Goal: Task Accomplishment & Management: Manage account settings

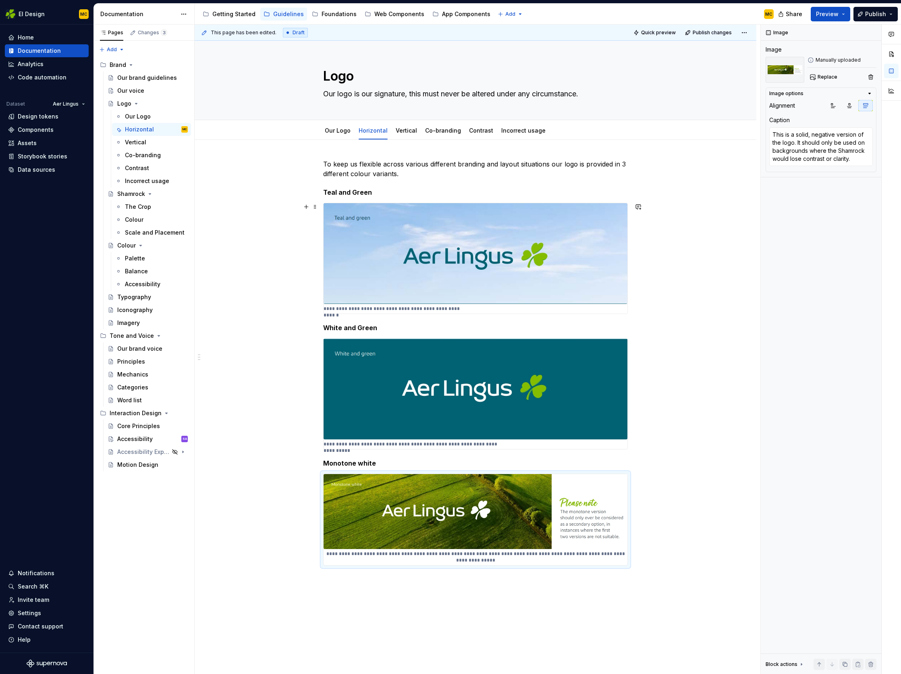
scroll to position [103, 0]
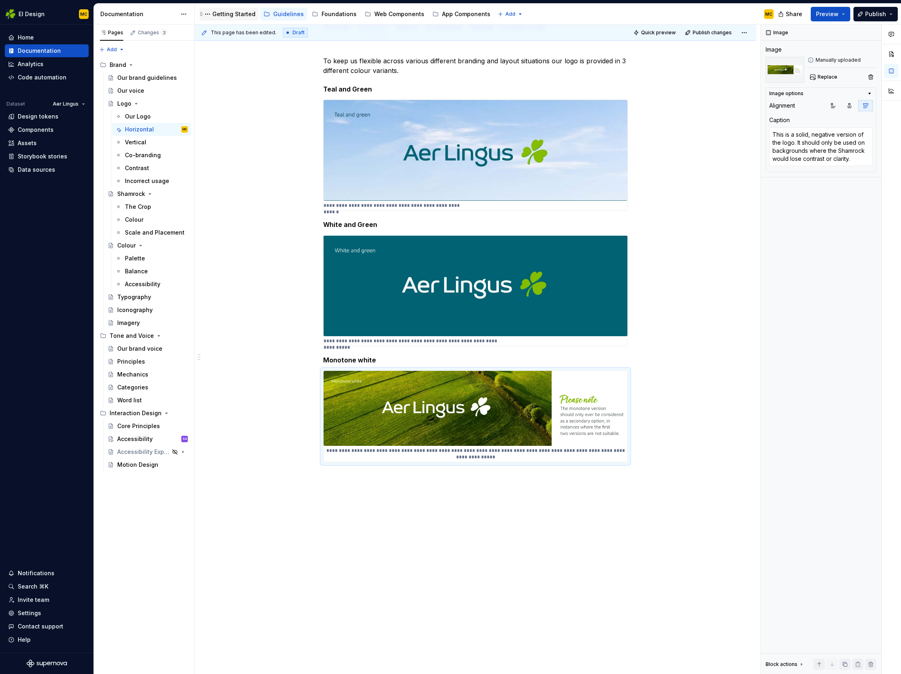
click at [234, 12] on div "Getting Started" at bounding box center [233, 14] width 43 height 8
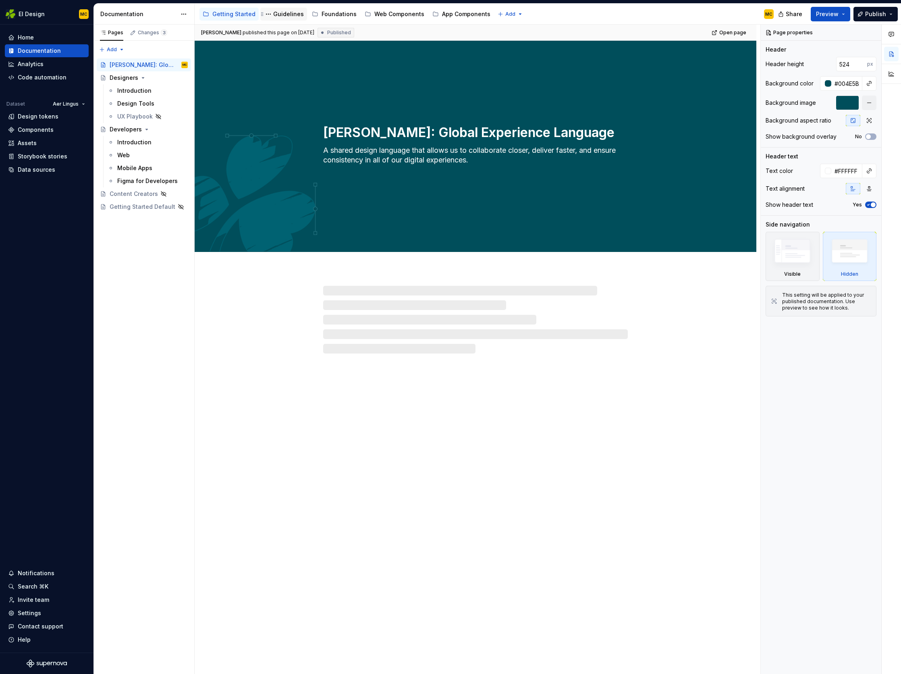
click at [288, 12] on div "Guidelines" at bounding box center [288, 14] width 31 height 8
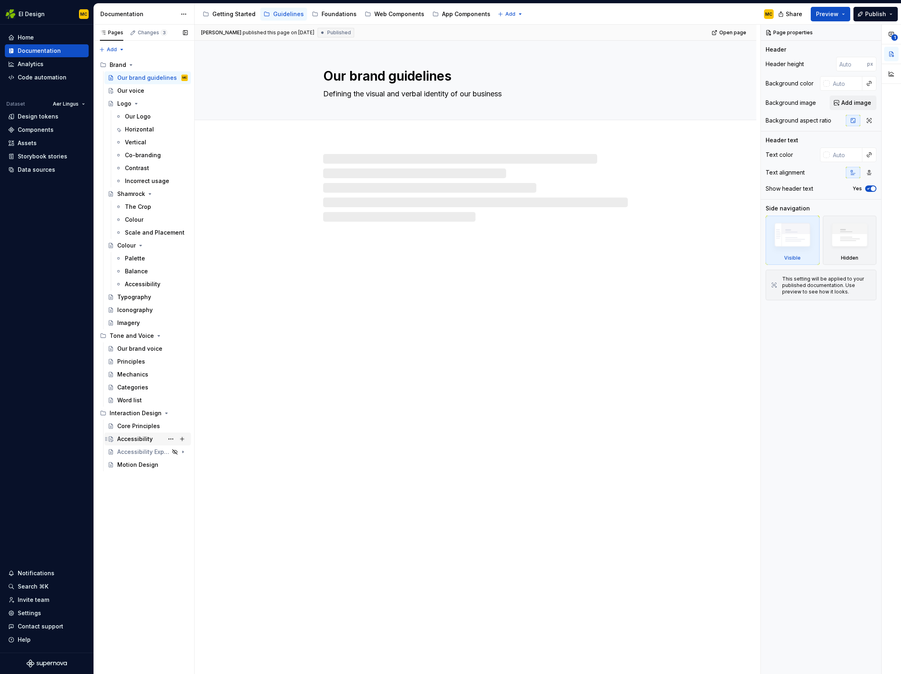
click at [147, 440] on div "Accessibility" at bounding box center [134, 439] width 35 height 8
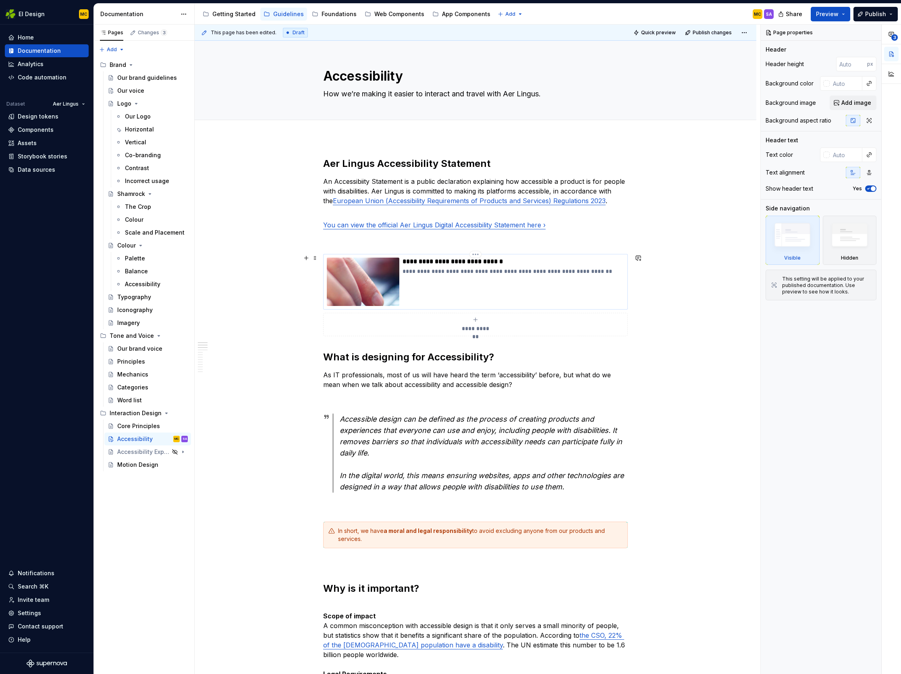
click at [593, 294] on div "**********" at bounding box center [514, 282] width 222 height 48
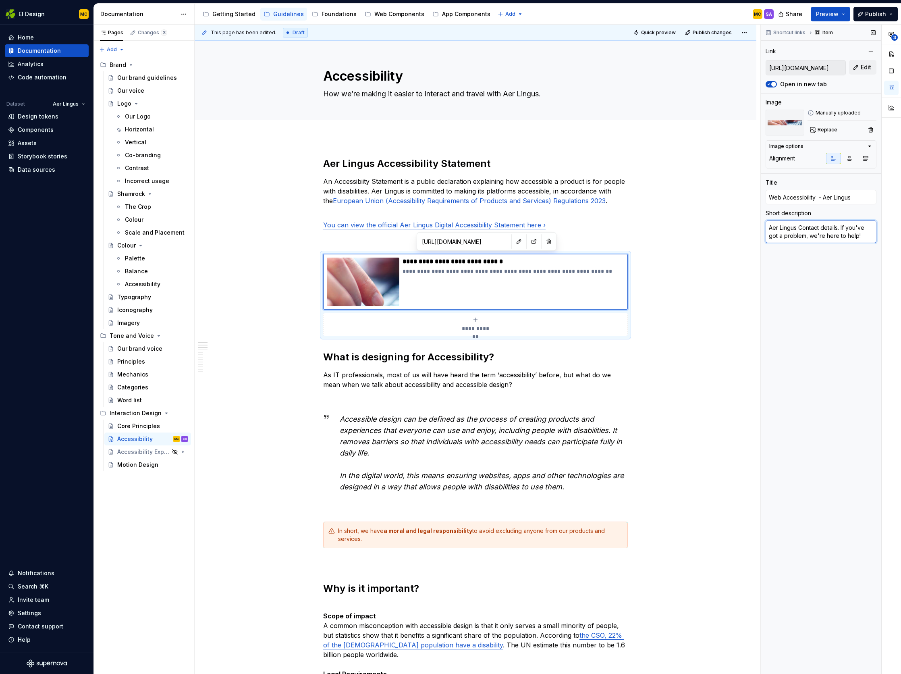
click at [804, 233] on textarea "Aer Lingus Contact details. If you've got a problem, we're here to help!" at bounding box center [821, 232] width 111 height 23
type textarea "*"
type textarea "V"
type textarea "*"
type textarea "Vi"
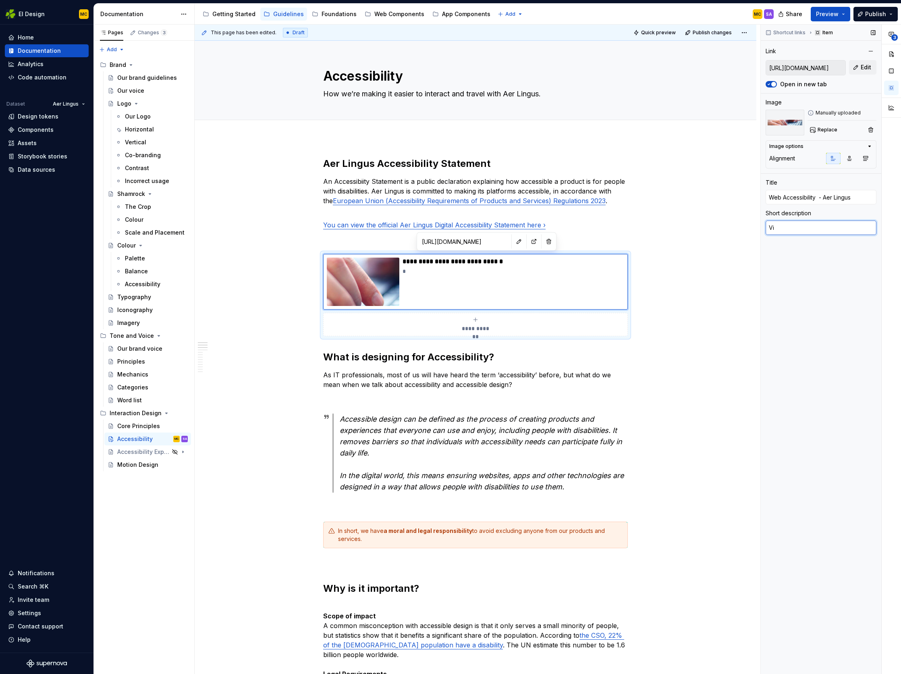
type textarea "*"
type textarea "Vie"
type textarea "*"
type textarea "View"
type textarea "*"
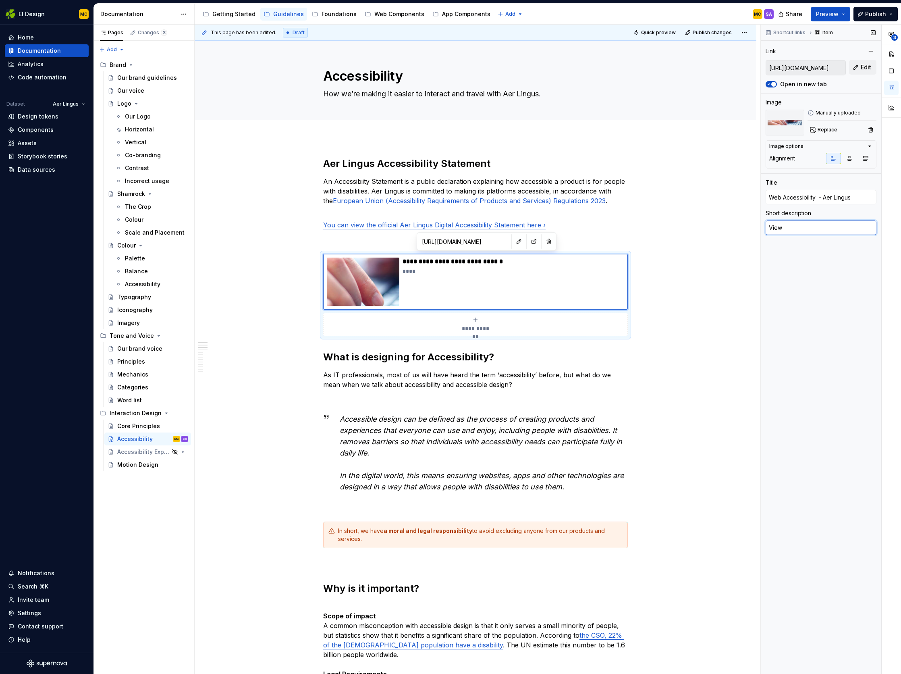
type textarea "View o"
type textarea "*"
type textarea "View ou"
type textarea "*"
type textarea "View our"
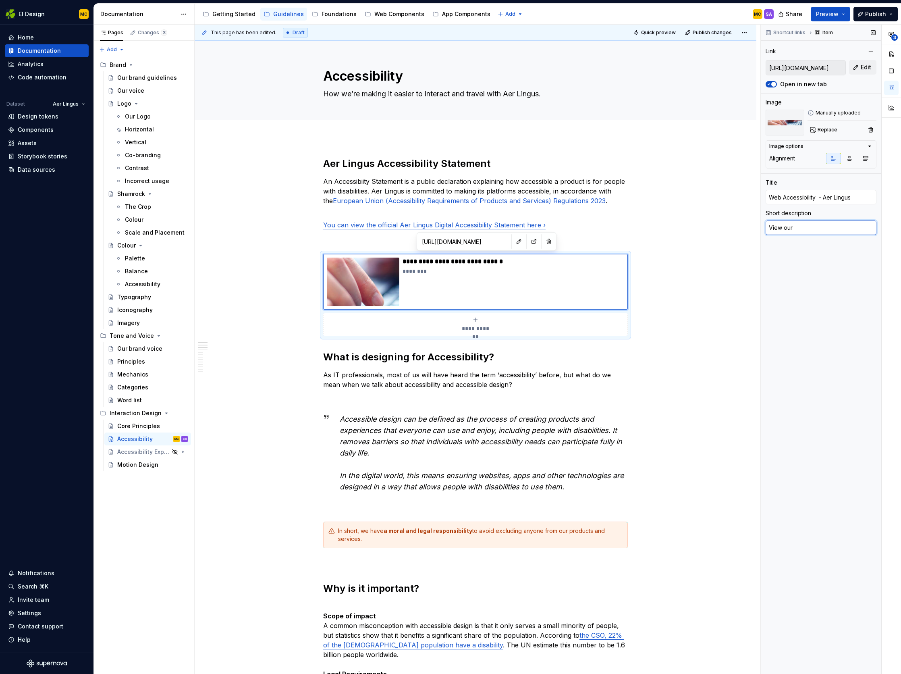
type textarea "*"
type textarea "View our"
type textarea "*"
type textarea "View our o"
type textarea "*"
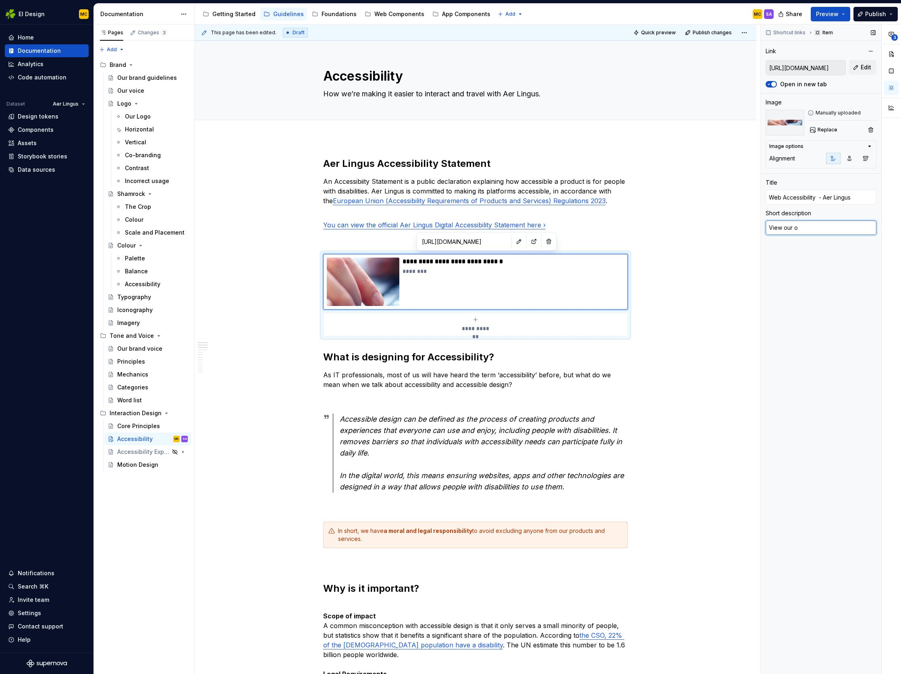
type textarea "View our of"
type textarea "*"
type textarea "View our off"
type textarea "*"
type textarea "View our offi"
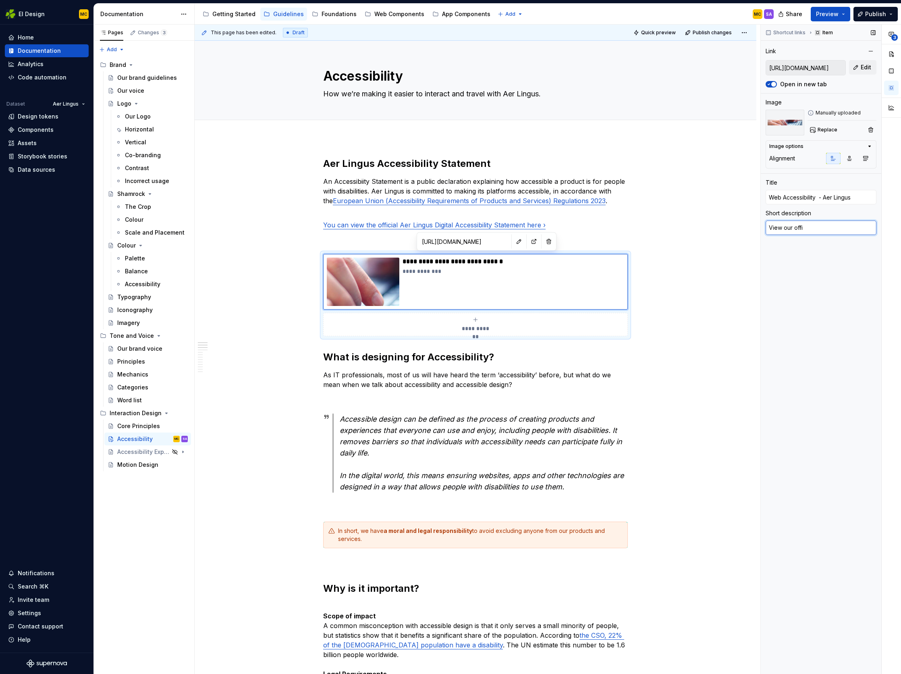
type textarea "*"
type textarea "View our offic"
type textarea "*"
type textarea "View our offici"
type textarea "*"
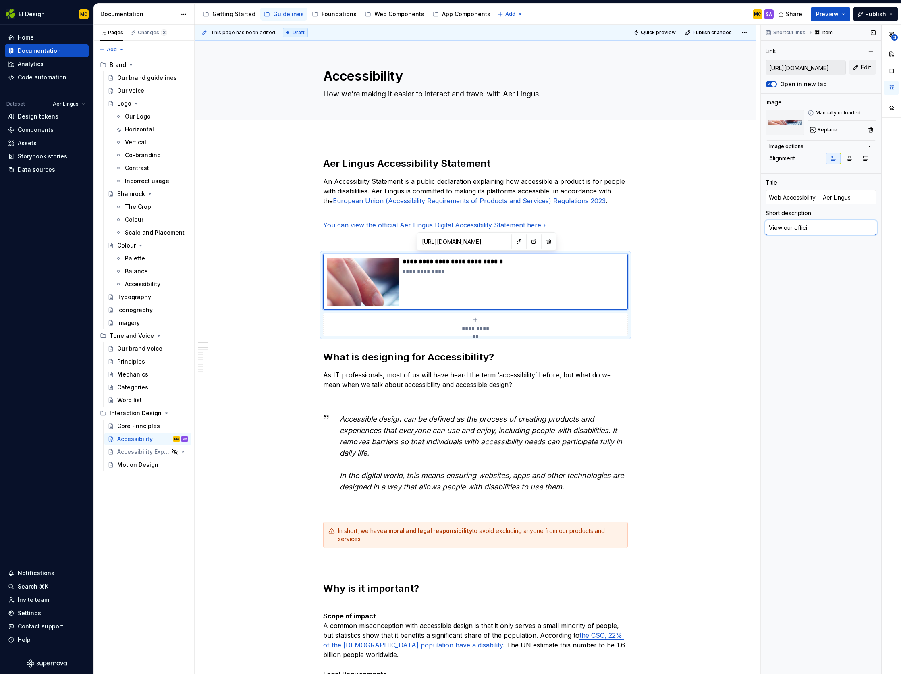
type textarea "View our officia"
type textarea "*"
type textarea "View our official"
type textarea "*"
type textarea "View our official"
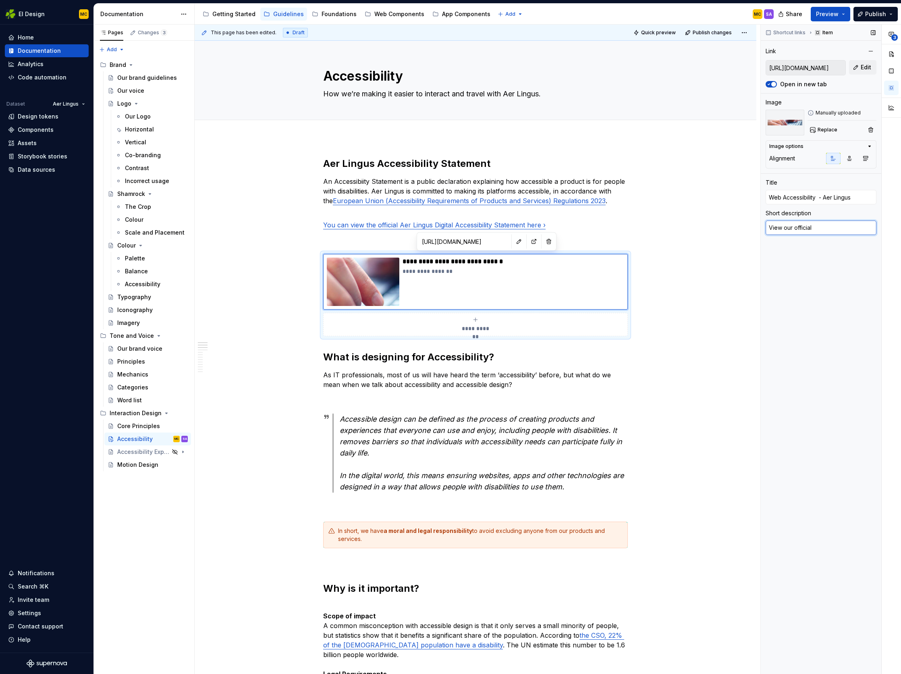
type textarea "*"
type textarea "View our official d"
type textarea "*"
type textarea "View our official di"
type textarea "*"
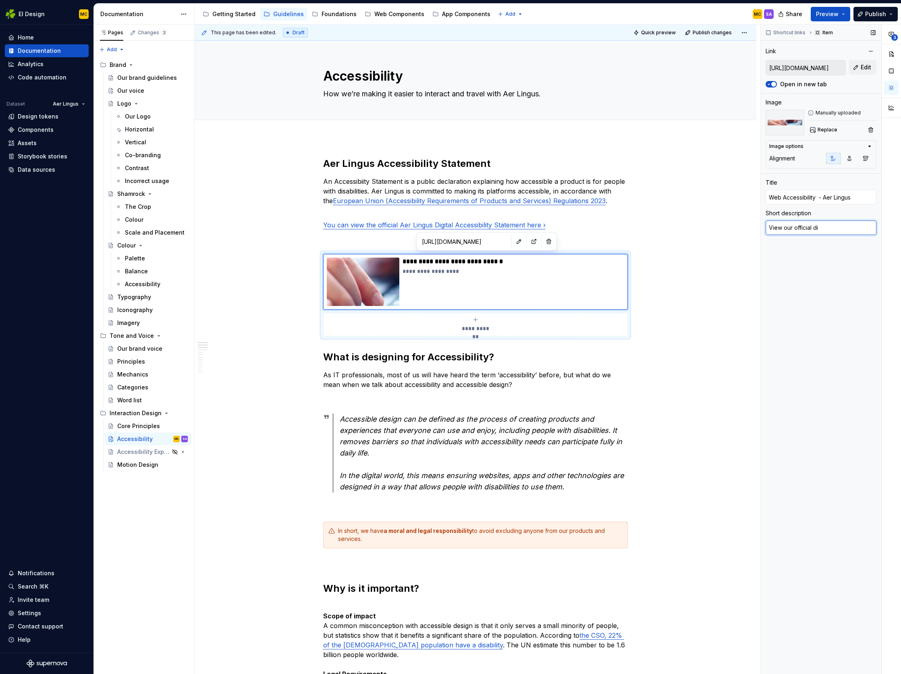
type textarea "View our official dig"
type textarea "*"
type textarea "View our official digi"
type textarea "*"
type textarea "View our official digit"
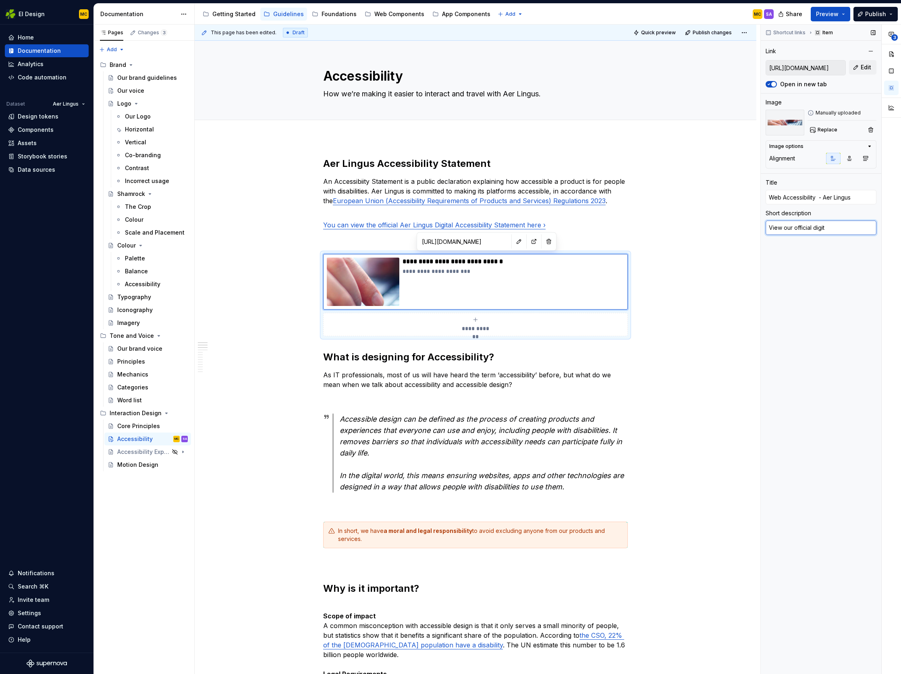
type textarea "*"
type textarea "View our official digita"
type textarea "*"
type textarea "View our official digital"
type textarea "*"
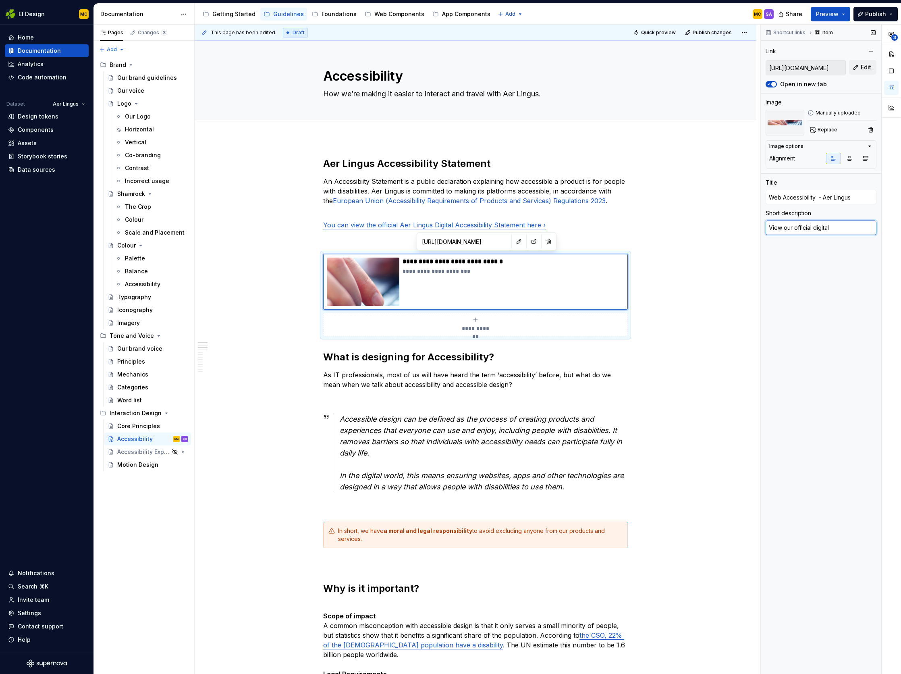
type textarea "View our official digital"
type textarea "*"
type textarea "View our official digital a"
type textarea "*"
type textarea "O"
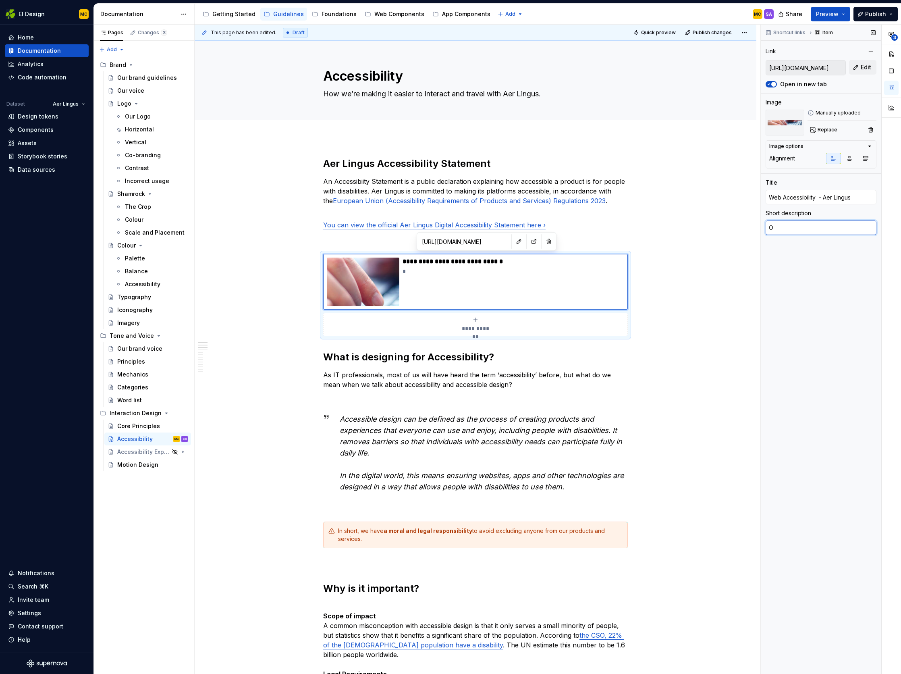
type textarea "*"
type textarea "Ou"
type textarea "*"
type textarea "Our"
type textarea "*"
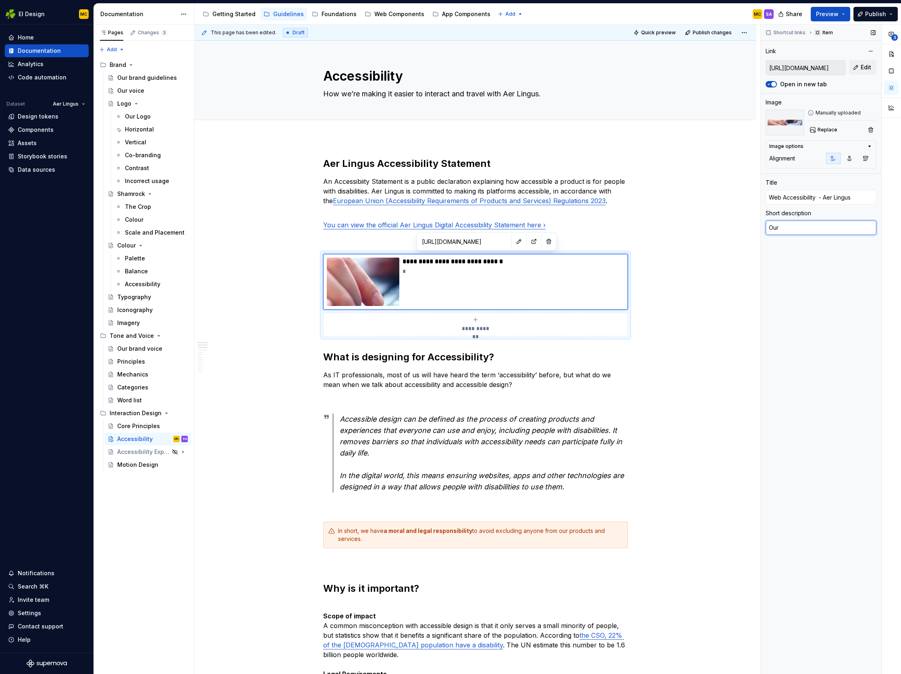
type textarea "Our"
type textarea "*"
type textarea "Our d"
type textarea "*"
type textarea "Our di"
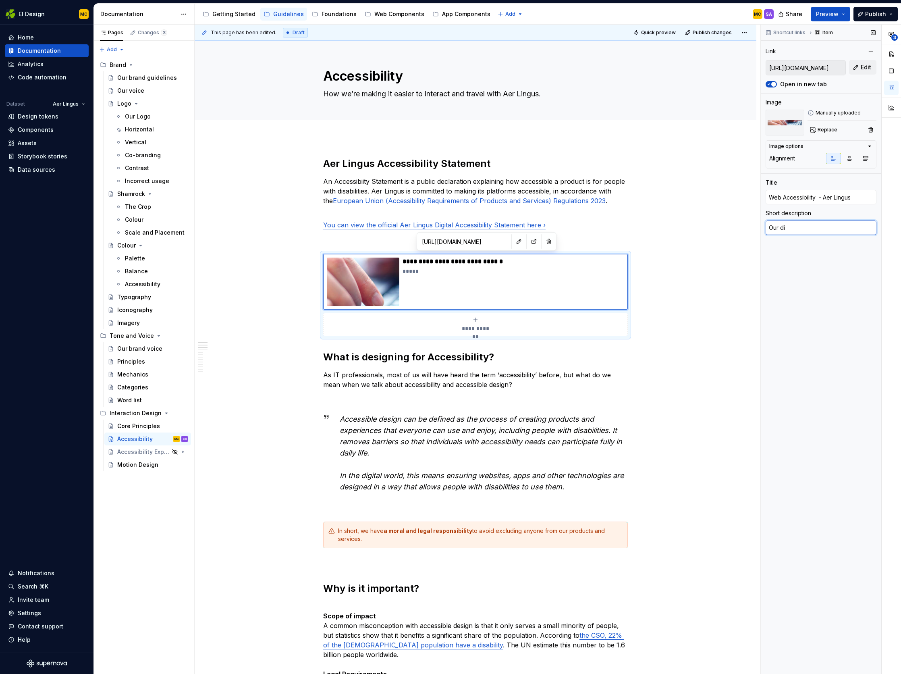
type textarea "*"
type textarea "Our dig"
type textarea "*"
type textarea "Our digi"
type textarea "*"
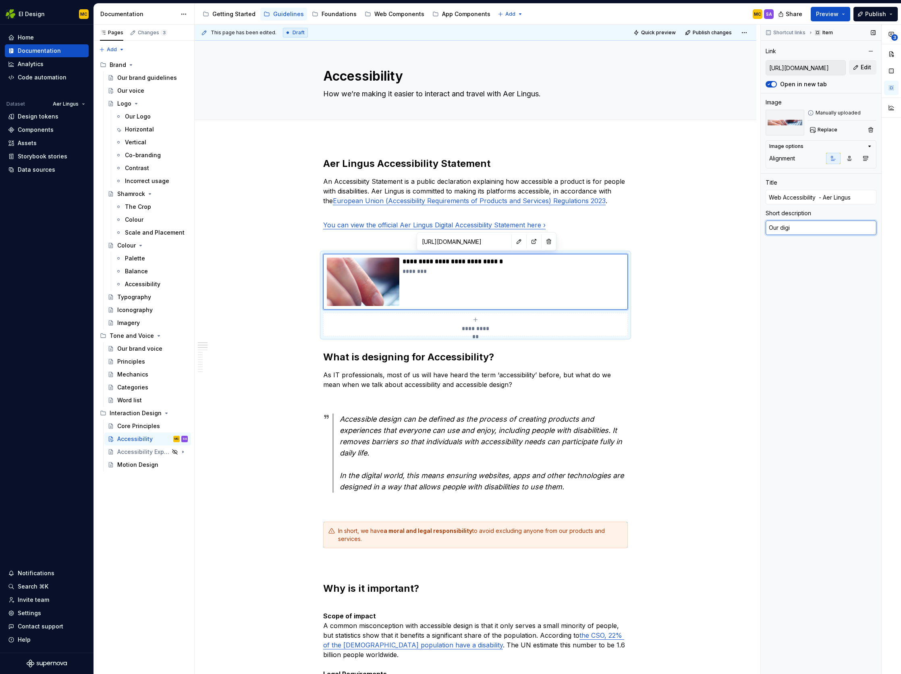
type textarea "Our digit"
type textarea "*"
type textarea "Our digita"
type textarea "*"
type textarea "Our digital"
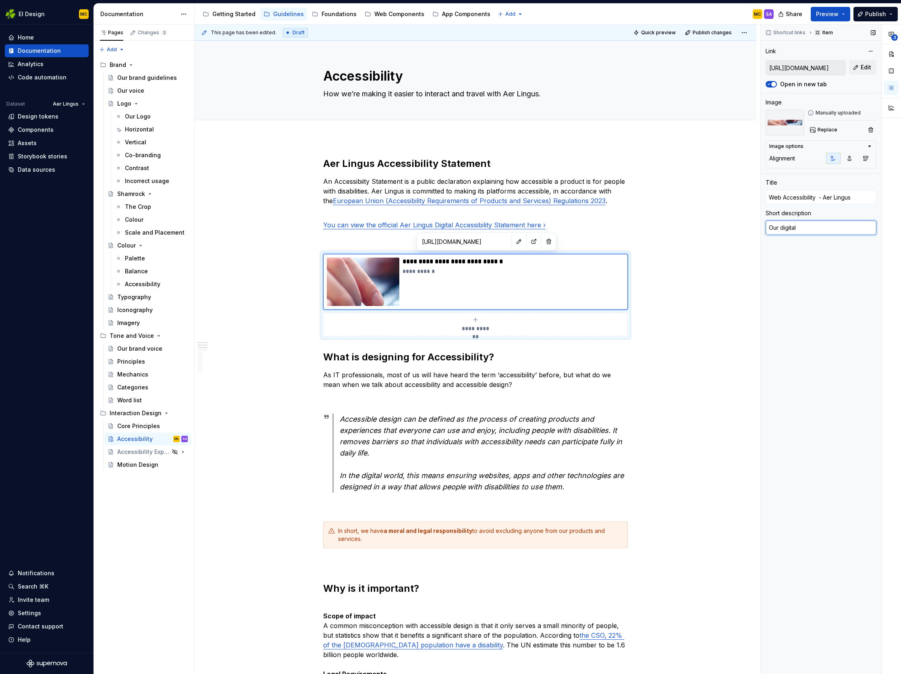
type textarea "*"
type textarea "Our digital"
type textarea "*"
type textarea "Our digital a"
type textarea "*"
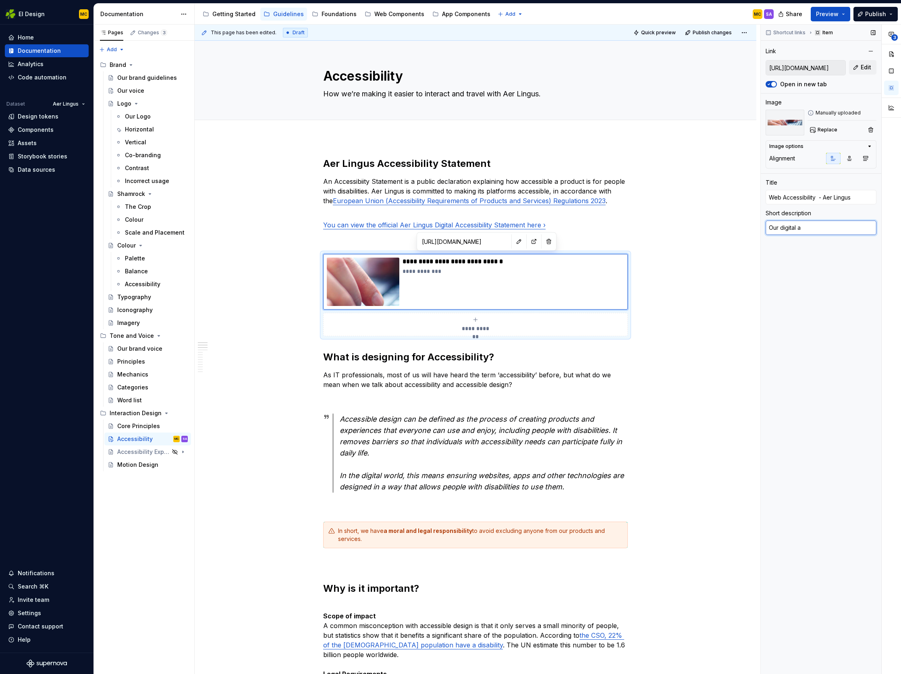
type textarea "Our digital ac"
type textarea "*"
type textarea "Our digital acc"
type textarea "*"
type textarea "Our digital acce"
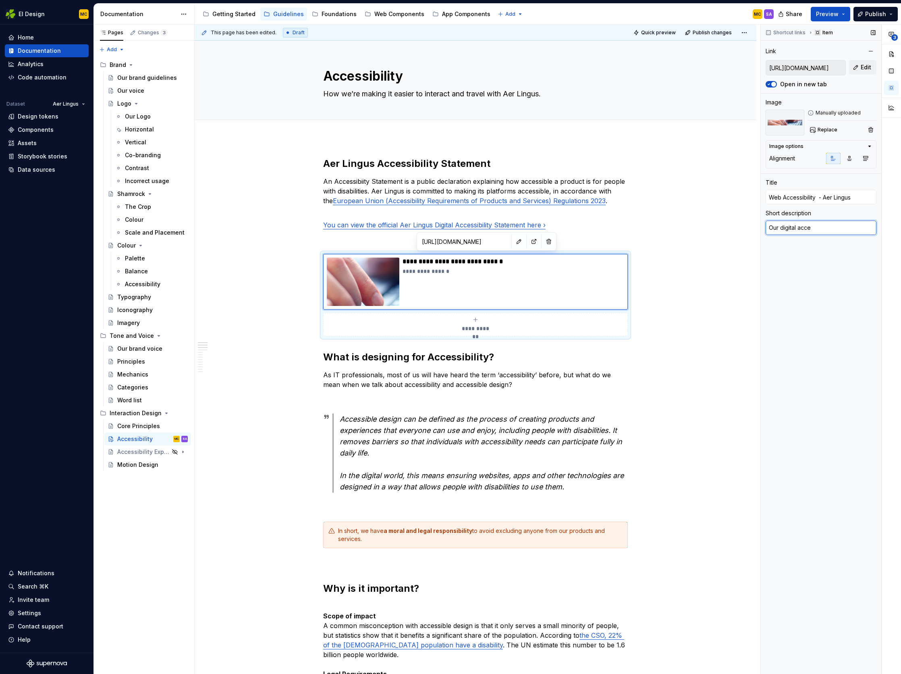
type textarea "*"
type textarea "Our digital acces"
type textarea "*"
type textarea "Our digital access"
type textarea "*"
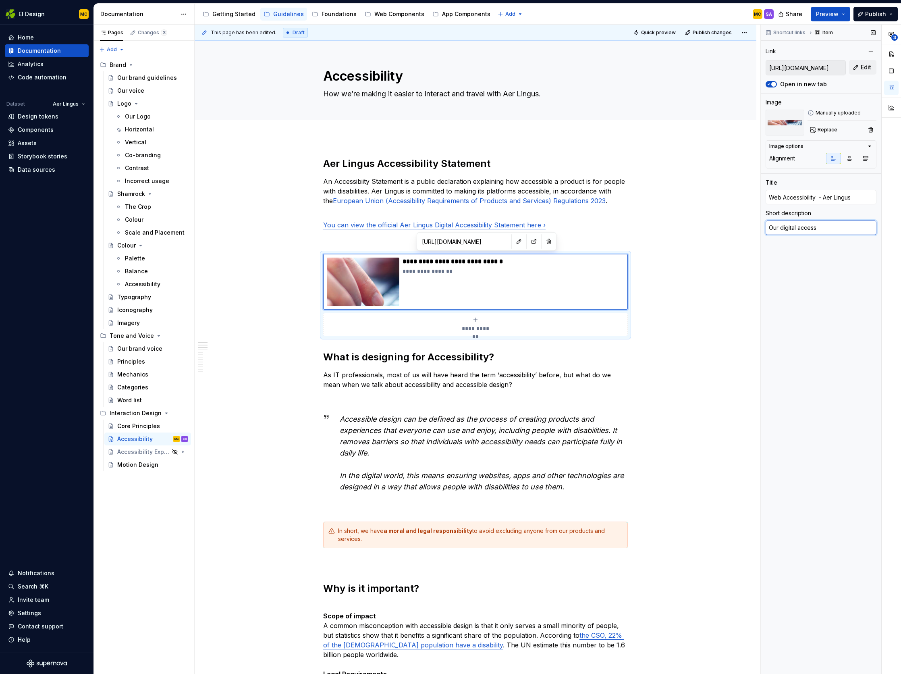
type textarea "Our digital accessi"
type textarea "*"
type textarea "Our digital accessib"
type textarea "*"
type textarea "Our digital accessibi"
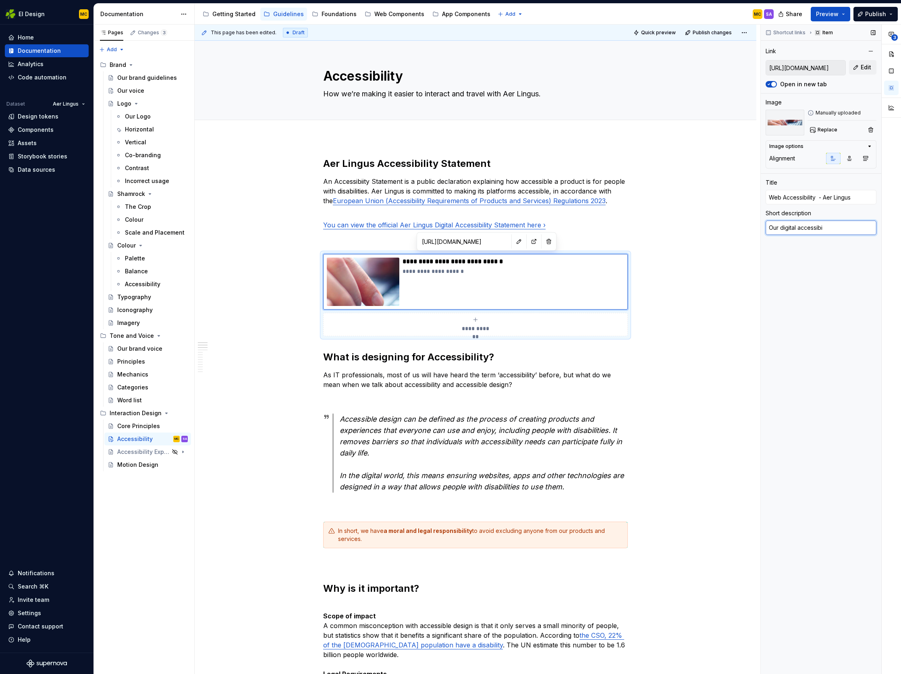
type textarea "*"
type textarea "Our digital accessibil"
type textarea "*"
type textarea "Our digital accessibili"
type textarea "*"
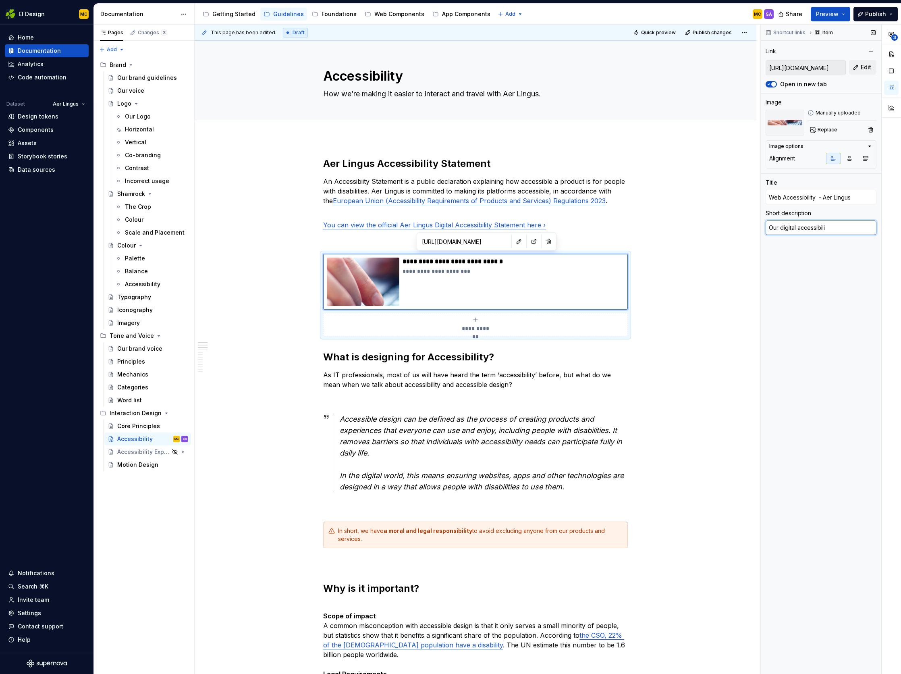
type textarea "Our digital accessibilit"
type textarea "*"
type textarea "Our digital accessibility"
type textarea "*"
type textarea "Our digital accessibility"
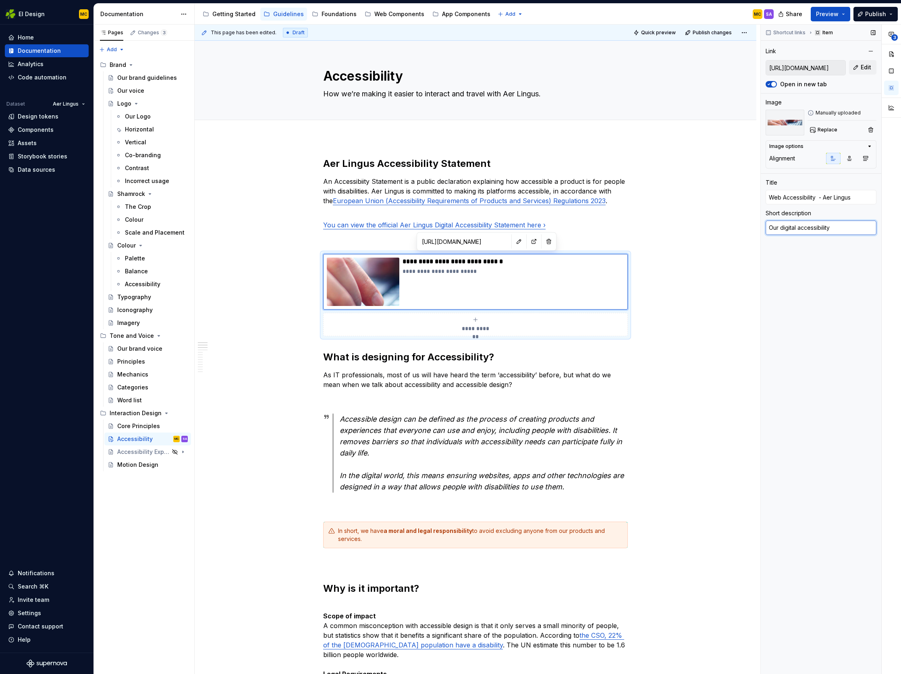
type textarea "*"
type textarea "Our digital accessibility s"
type textarea "*"
type textarea "Our digital accessibility st"
type textarea "*"
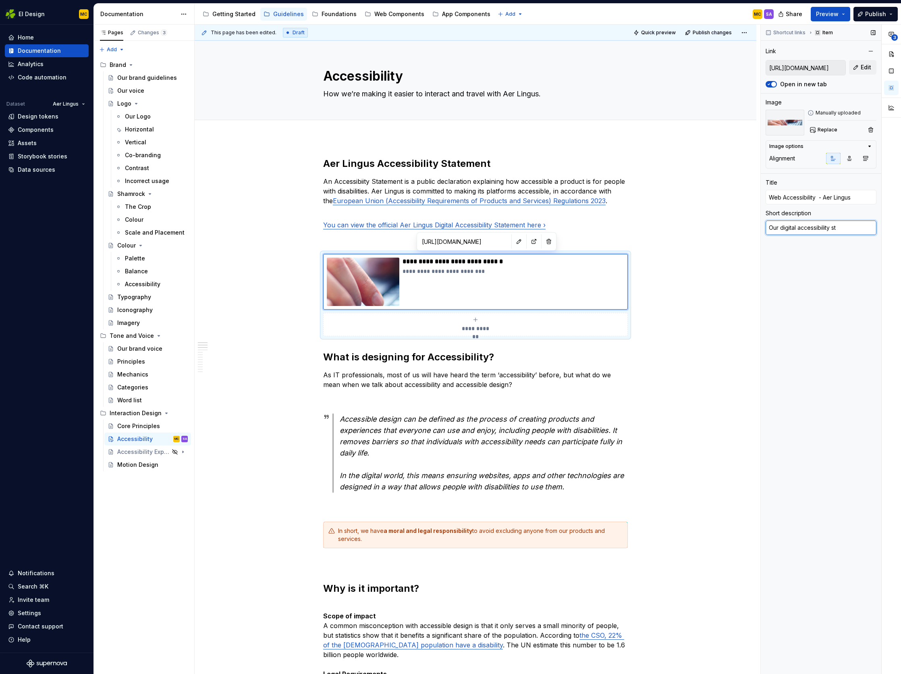
type textarea "Our digital accessibility sta"
type textarea "*"
type textarea "Our digital accessibility stat"
type textarea "*"
type textarea "Our digital accessibility state"
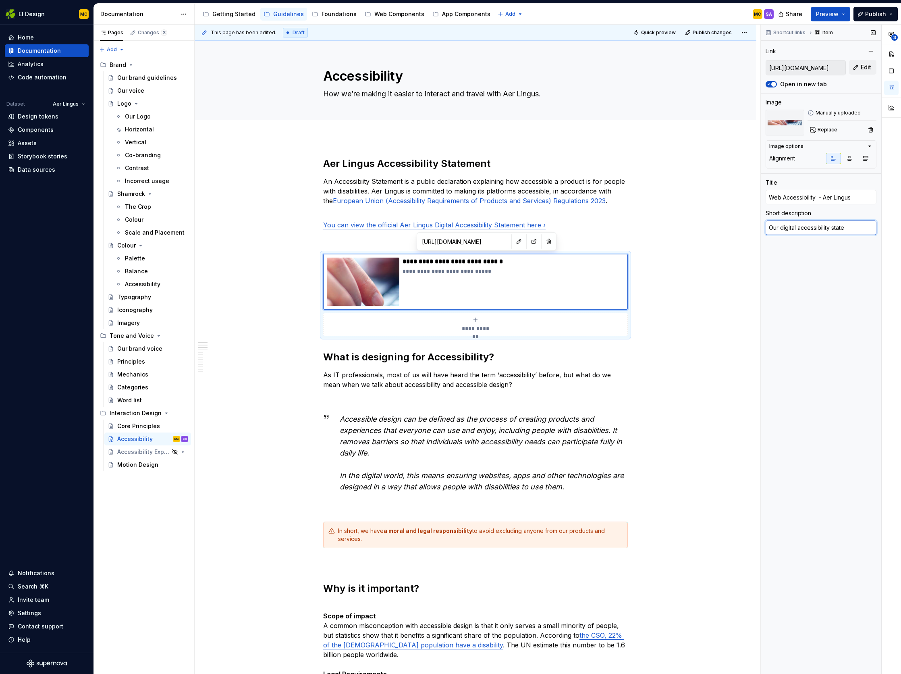
type textarea "*"
type textarea "Our digital accessibility statem"
type textarea "*"
type textarea "Our digital accessibility stateme"
type textarea "*"
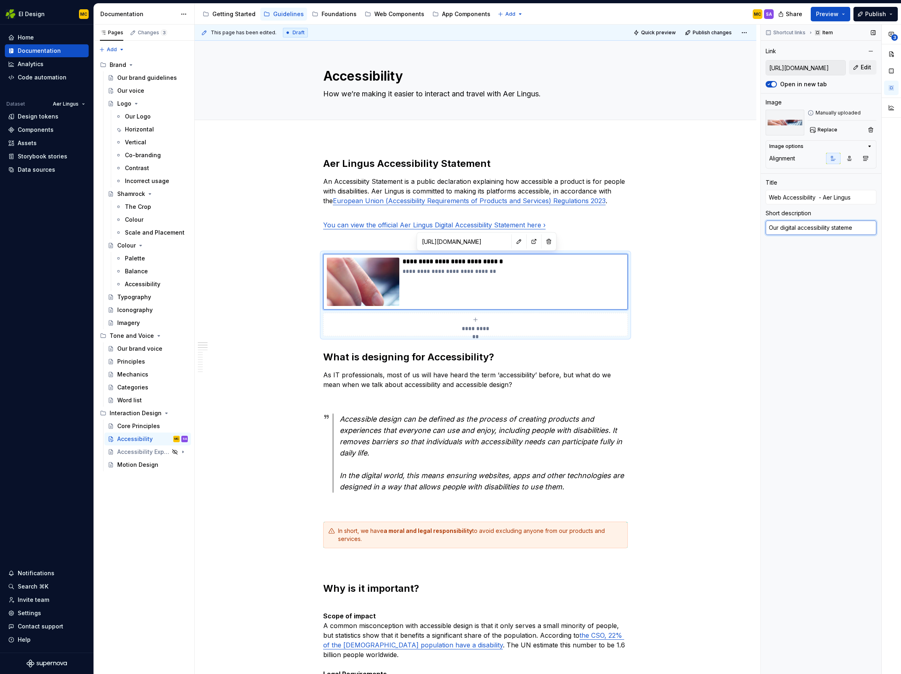
type textarea "Our digital accessibility statemen"
type textarea "*"
type textarea "Our digital accessibility statement"
type textarea "*"
type textarea "ROur digital accessibility statement"
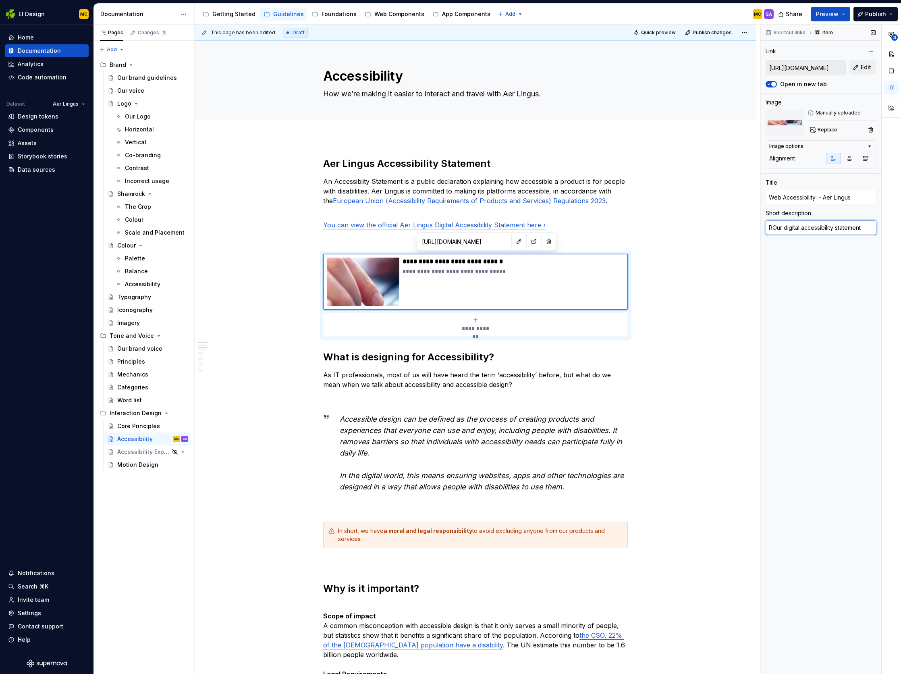
type textarea "*"
type textarea "ReOur digital accessibility statement"
type textarea "*"
type textarea "ReaOur digital accessibility statement"
type textarea "*"
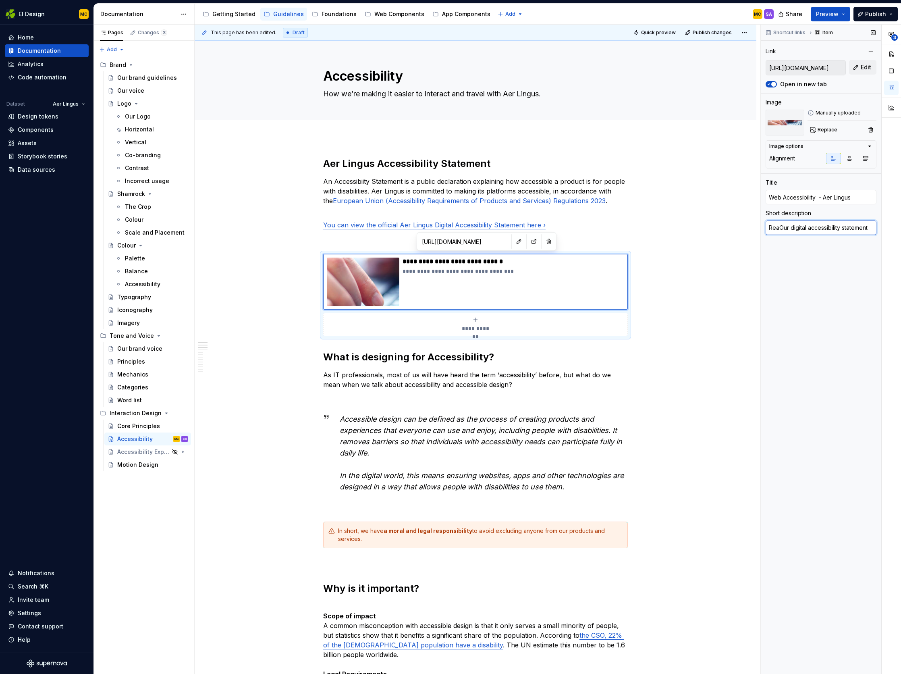
type textarea "ReadOur digital accessibility statement"
type textarea "*"
type textarea "Read mOur digital accessibility statement"
type textarea "*"
type textarea "Read moOur digital accessibility statement"
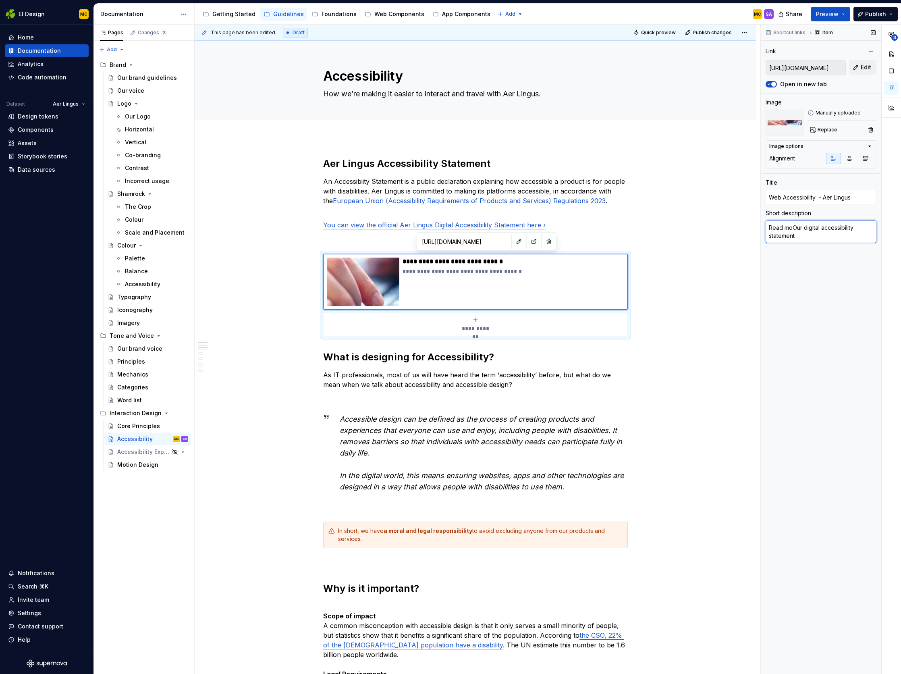
type textarea "*"
type textarea "Read morOur digital accessibility statement"
type textarea "*"
type textarea "Read moreOur digital accessibility statement"
type textarea "*"
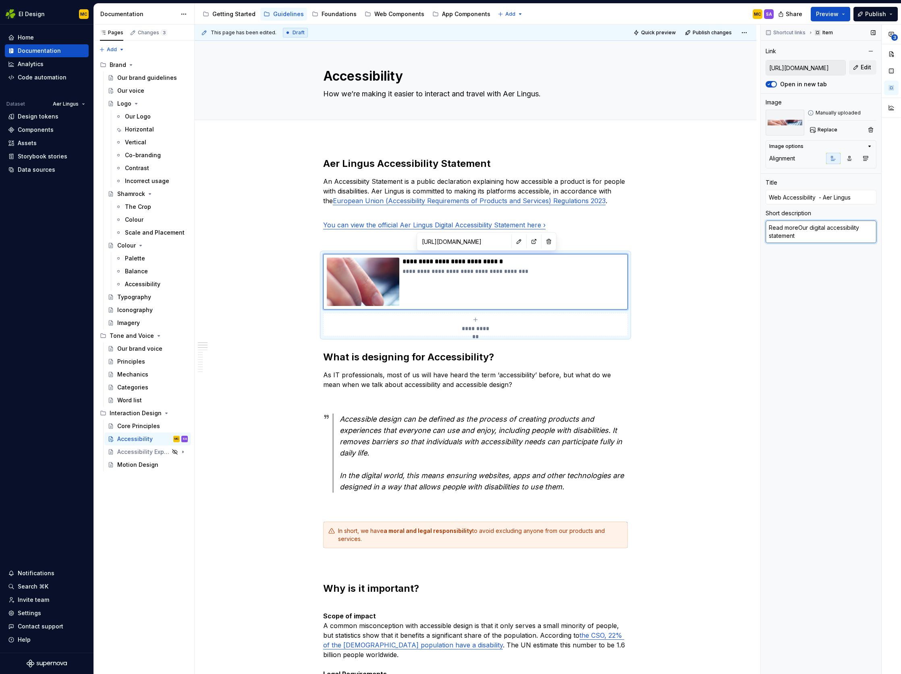
type textarea "Read more Our digital accessibility statement"
type textarea "*"
type textarea "Read more aOur digital accessibility statement"
type textarea "*"
type textarea "Read more aboOur digital accessibility statement"
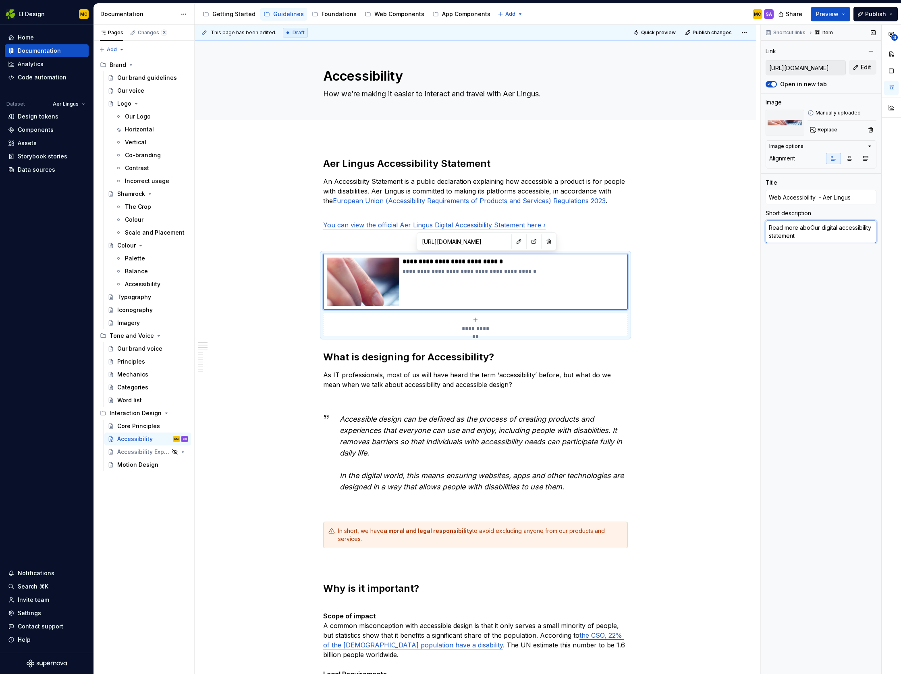
type textarea "*"
type textarea "Read more abouOur digital accessibility statement"
type textarea "*"
type textarea "Read more aboutOur digital accessibility statement"
type textarea "*"
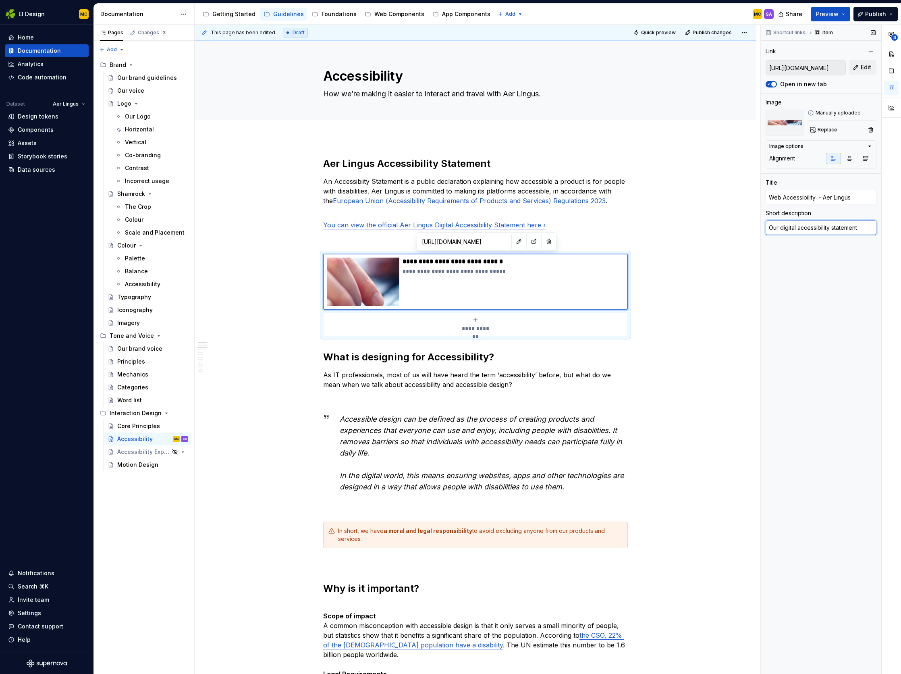
type textarea "Our digital accessibility statement"
click at [818, 304] on div "Shortcut links Item Link [URL][DOMAIN_NAME] Edit Open in new tab Image Manually…" at bounding box center [821, 350] width 121 height 650
click at [583, 227] on p "You can view the official Aer Lingus Digital Accessibility Statement here ›" at bounding box center [475, 225] width 305 height 10
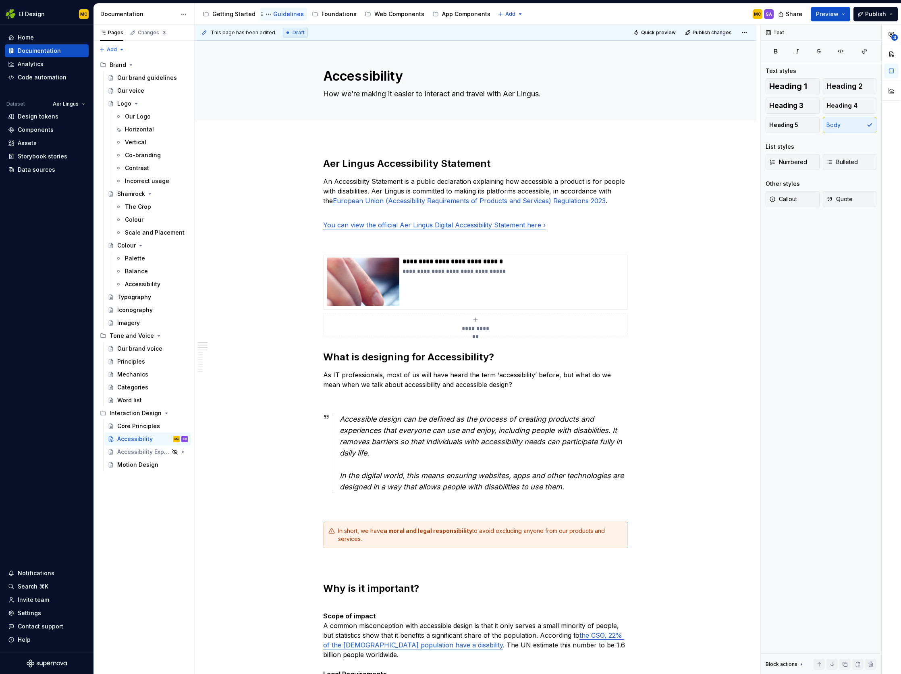
click at [281, 16] on div "Guidelines" at bounding box center [288, 14] width 31 height 8
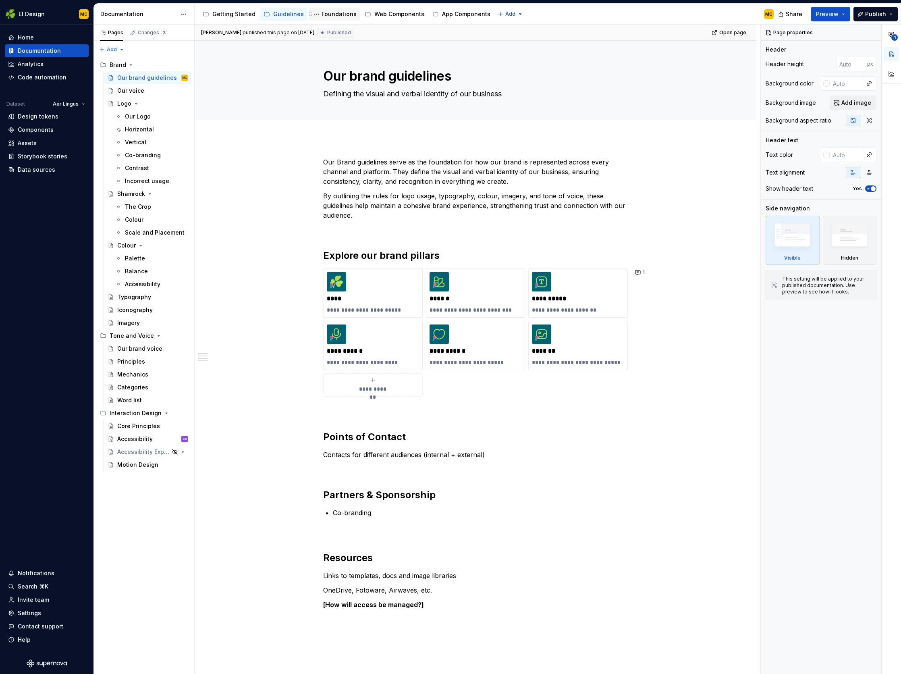
click at [329, 17] on div "Foundations" at bounding box center [339, 14] width 35 height 8
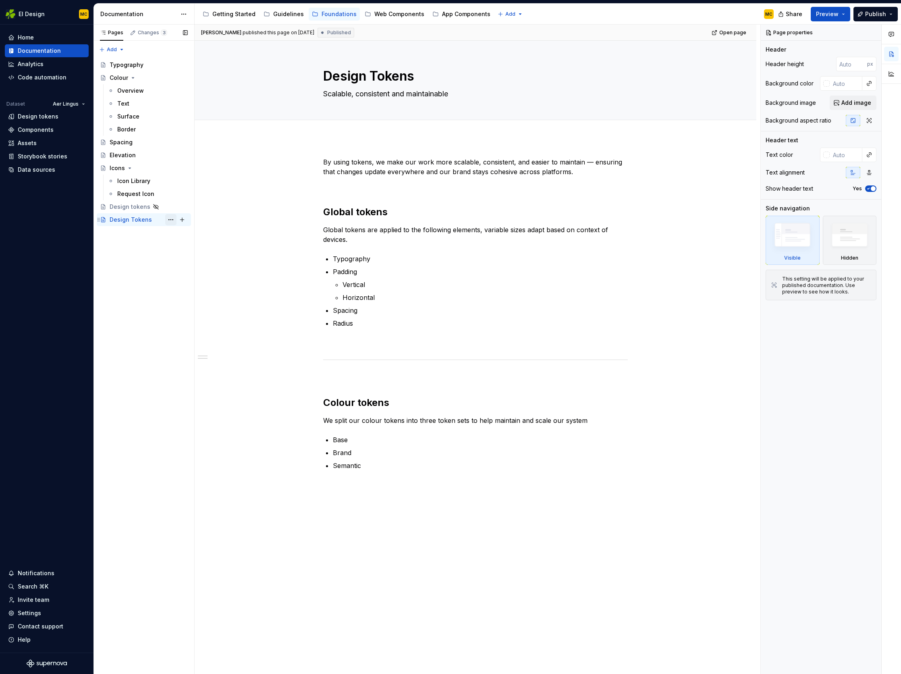
click at [169, 219] on button "Page tree" at bounding box center [170, 219] width 11 height 11
type textarea "*"
click at [189, 231] on div "Rename page" at bounding box center [219, 234] width 79 height 8
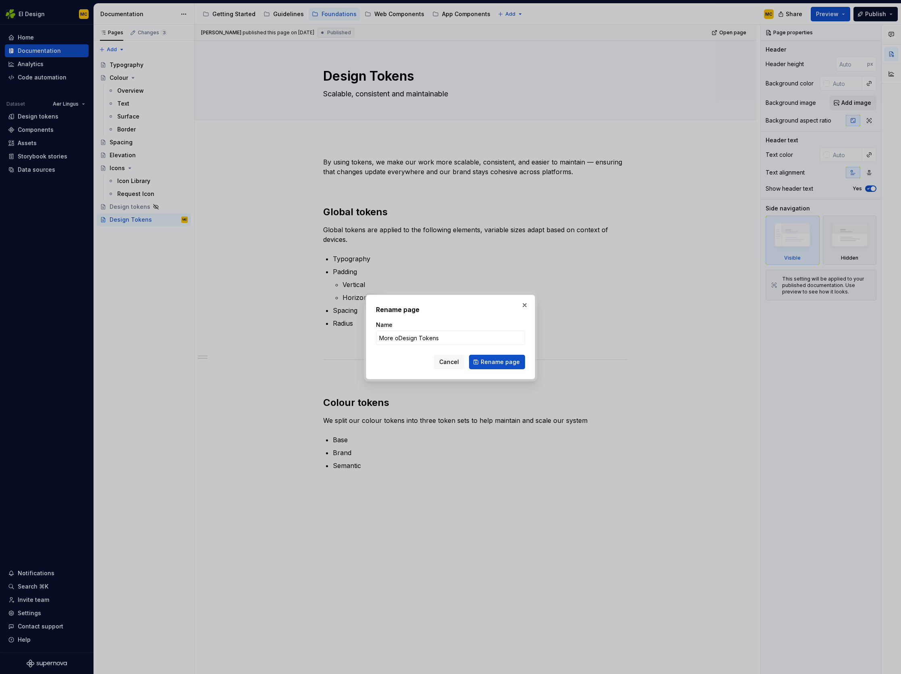
type input "More onDesign Tokens"
type textarea "*"
type input "More on Design Tokens"
type textarea "*"
type input "Design Tokens"
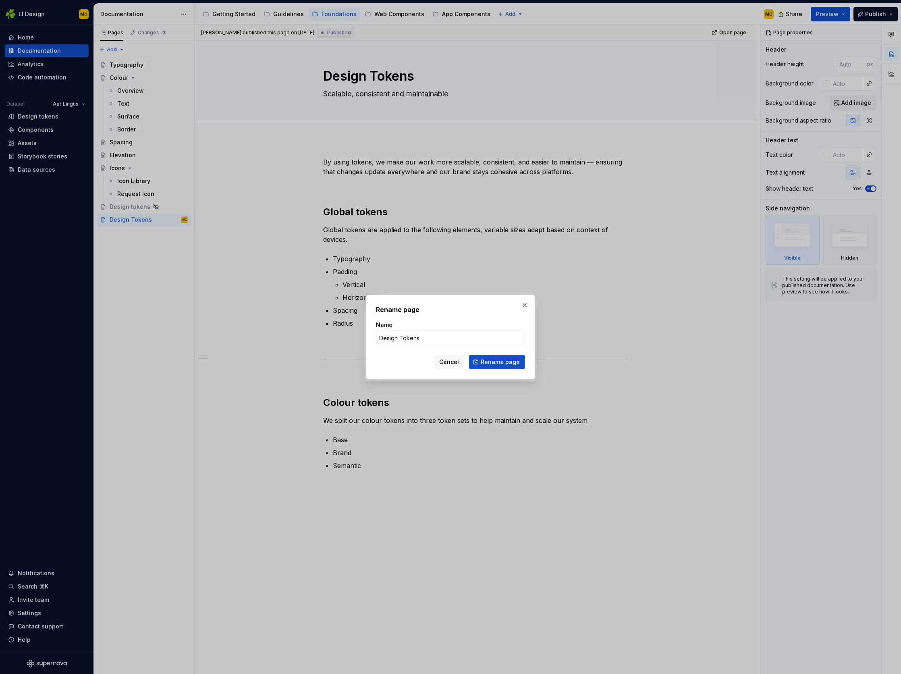
type textarea "*"
type input "What"
type textarea "*"
type input "More on design tokens"
click at [518, 360] on span "Rename page" at bounding box center [500, 362] width 39 height 8
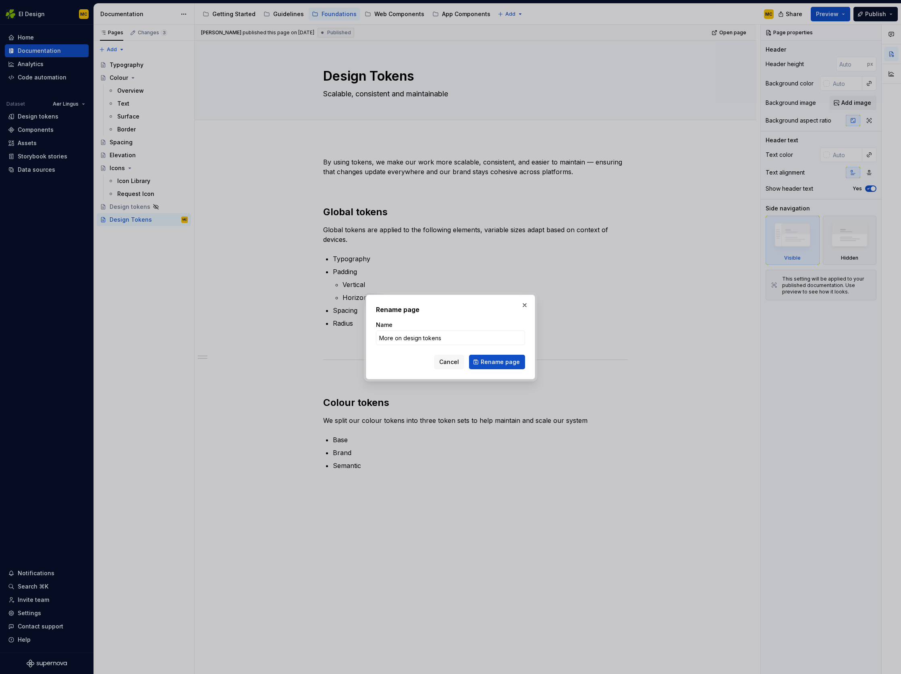
type textarea "*"
type textarea "More on design tokens"
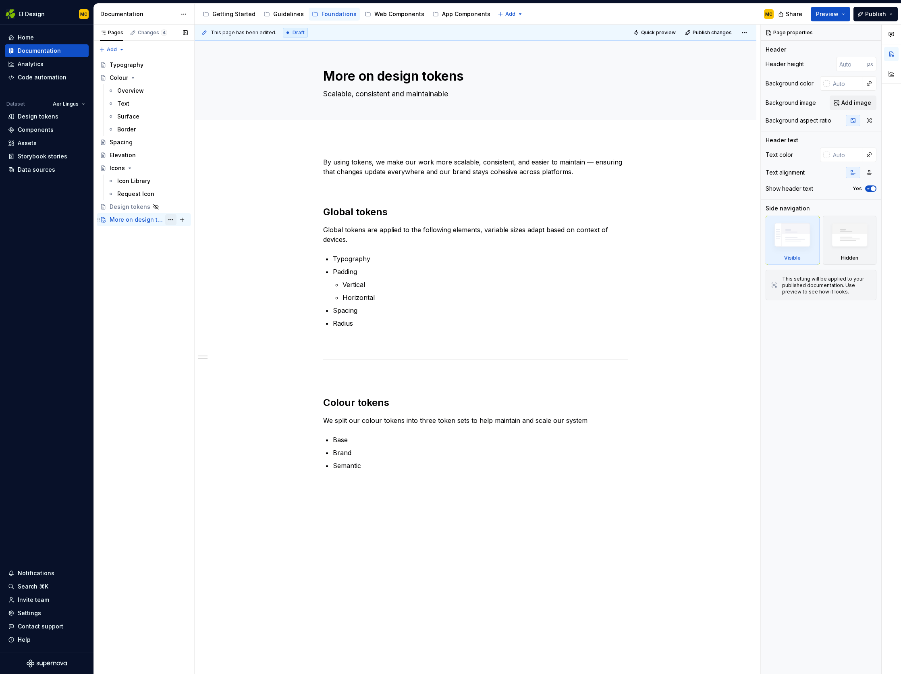
click at [171, 221] on button "Page tree" at bounding box center [170, 219] width 11 height 11
type textarea "*"
click at [192, 233] on div "Rename page" at bounding box center [219, 234] width 79 height 8
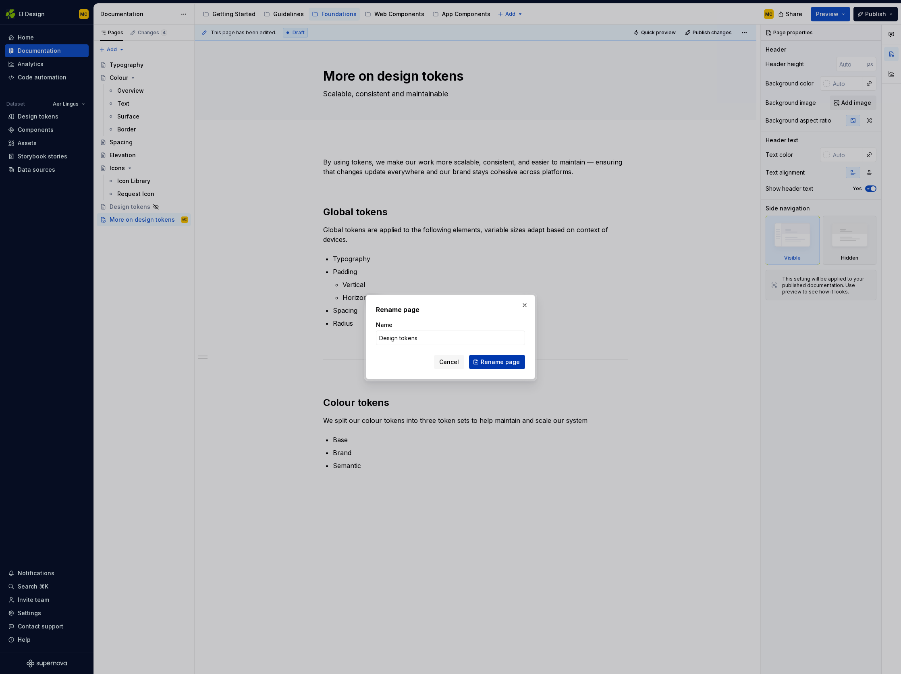
type input "Design tokens"
click at [517, 363] on span "Rename page" at bounding box center [500, 362] width 39 height 8
type textarea "*"
type textarea "Design tokens"
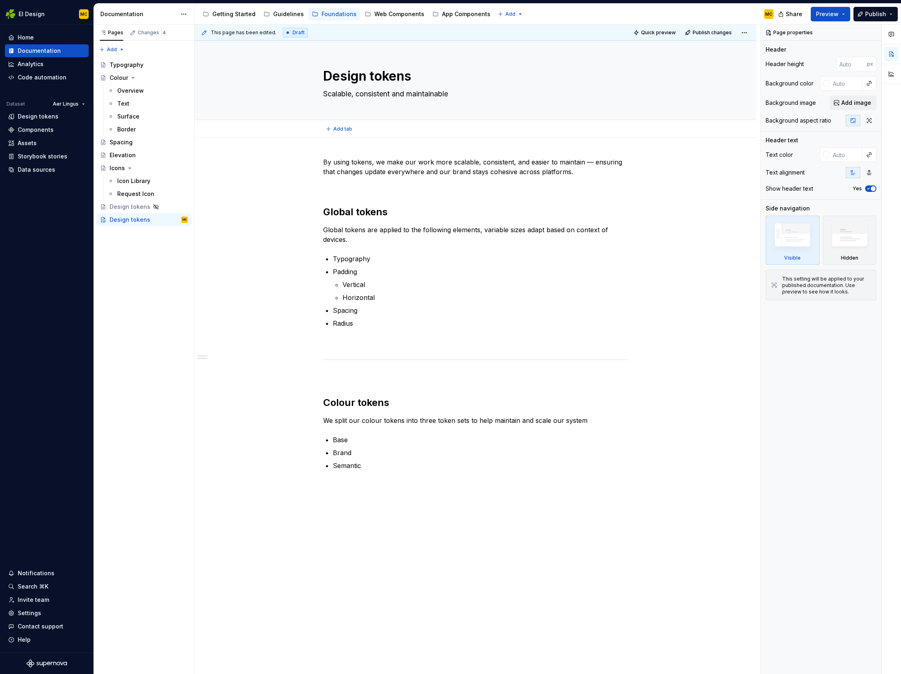
type textarea "*"
click at [598, 172] on p "By using tokens, we make our work more scalable, consistent, and easier to main…" at bounding box center [475, 166] width 305 height 19
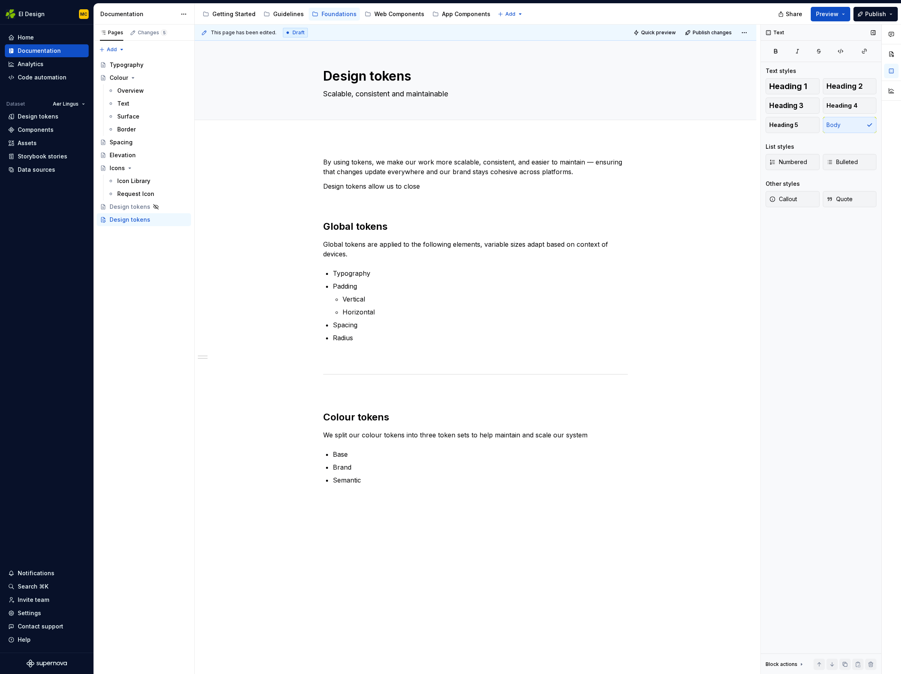
type textarea "*"
